Goal: Go to known website: Access a specific website the user already knows

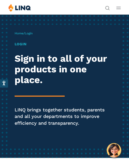
click at [31, 33] on span "Login" at bounding box center [29, 34] width 8 height 4
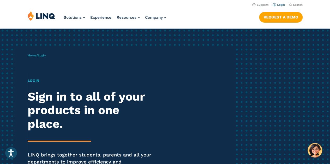
click at [129, 6] on link "Login" at bounding box center [278, 4] width 12 height 3
click at [279, 3] on link "Login" at bounding box center [278, 4] width 12 height 3
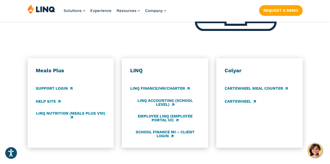
scroll to position [268, 0]
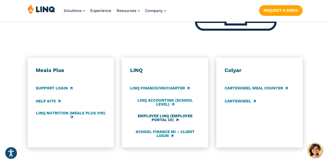
click at [168, 114] on link "Employee LINQ (Employee Portal UI)" at bounding box center [165, 118] width 70 height 9
